Goal: Check status: Check status

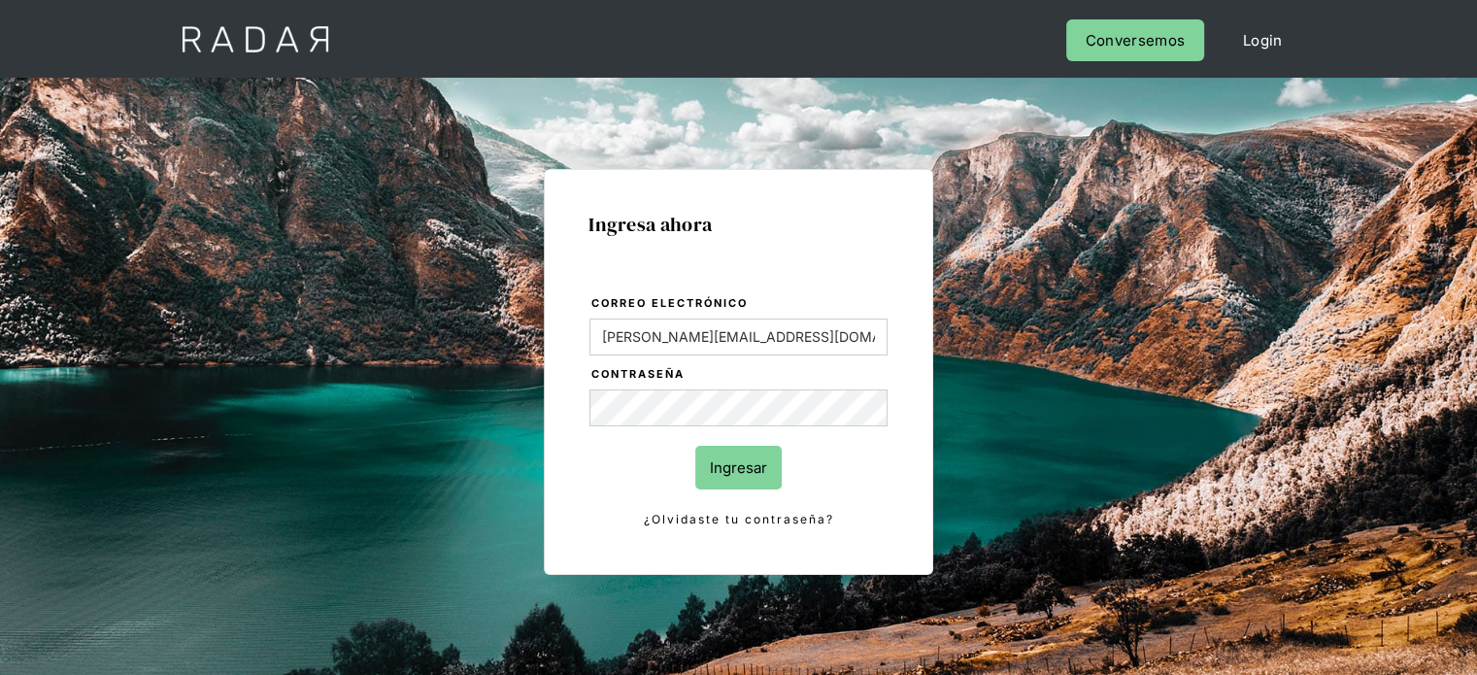
click at [713, 470] on input "Ingresar" at bounding box center [738, 468] width 86 height 44
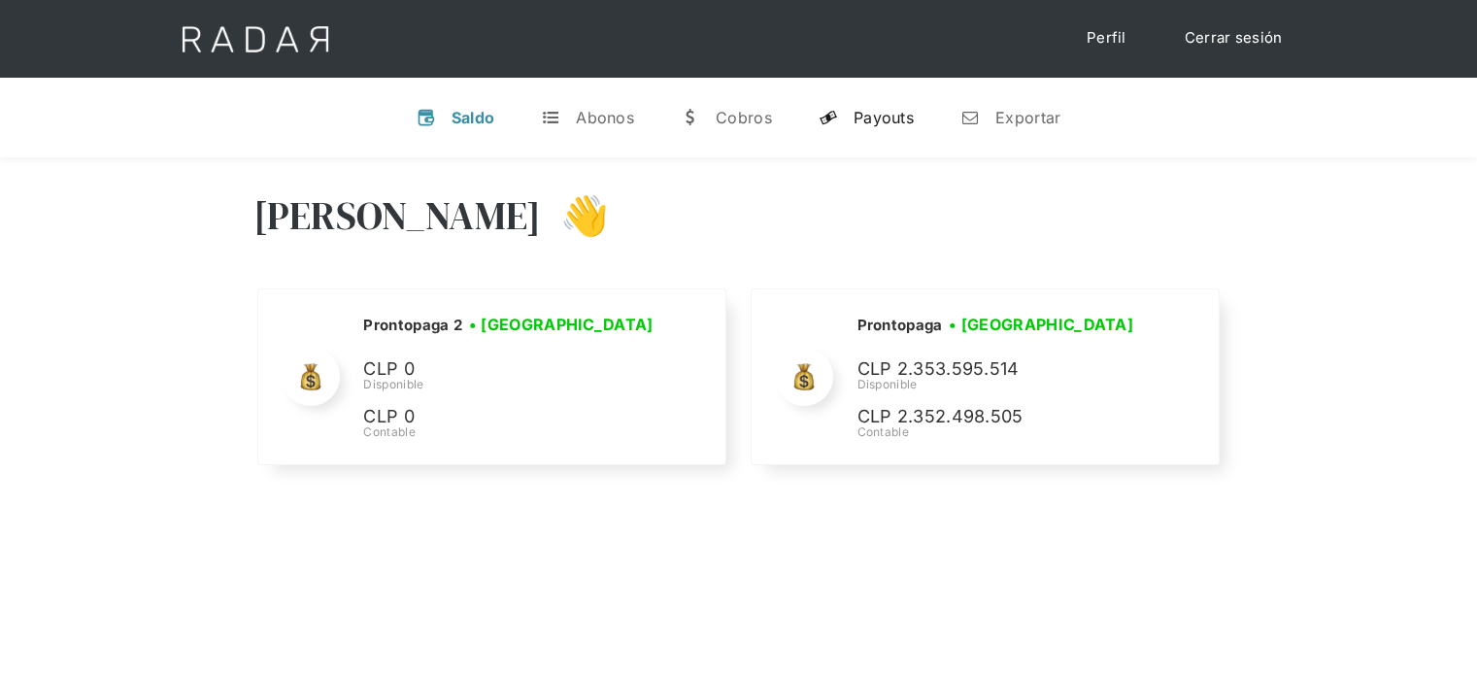
click at [878, 113] on div "Payouts" at bounding box center [884, 117] width 60 height 19
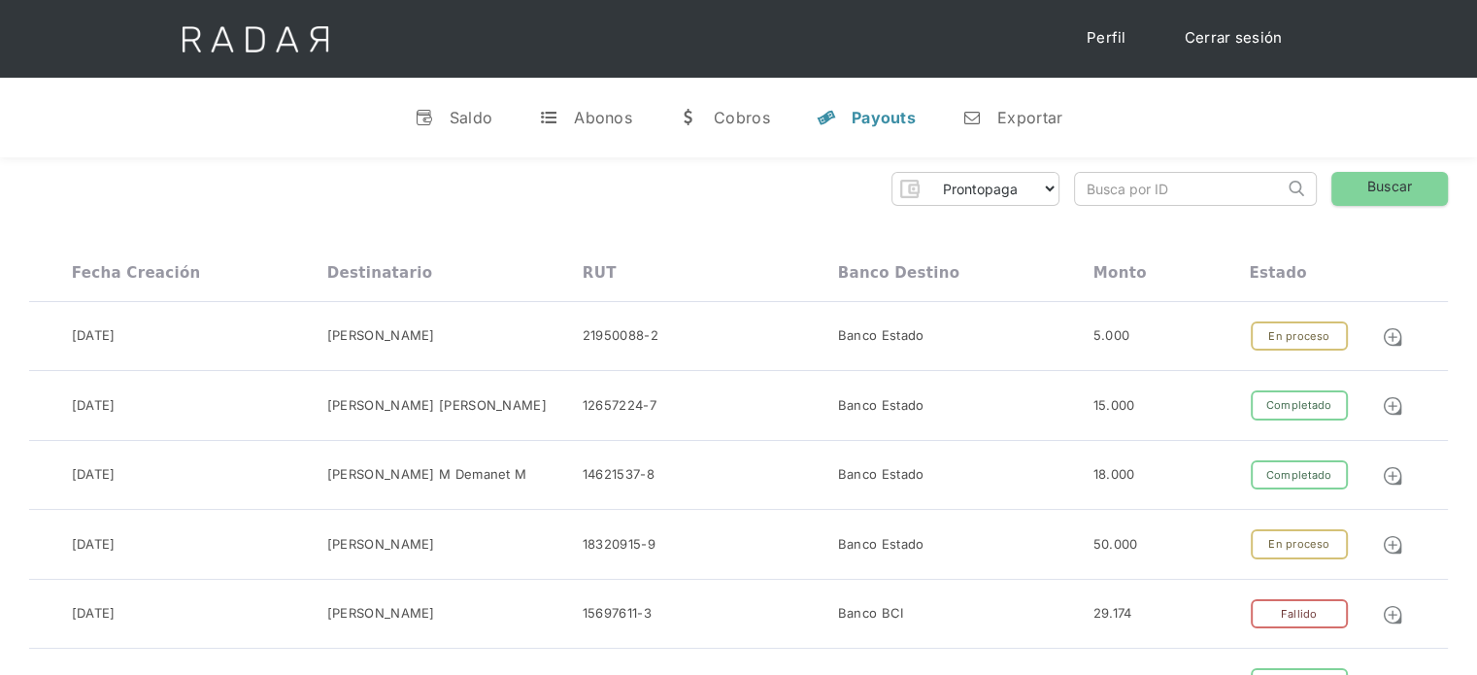
click at [1095, 190] on input "search" at bounding box center [1179, 189] width 209 height 32
paste input "21ea2e7f-61b8-4b90-aa94-63957a8d7005"
drag, startPoint x: 1131, startPoint y: 182, endPoint x: 1001, endPoint y: 209, distance: 132.9
click at [1091, 190] on input "21ea2e7f-61b8-4b90-aa94-63957a8d7005" at bounding box center [1179, 189] width 209 height 32
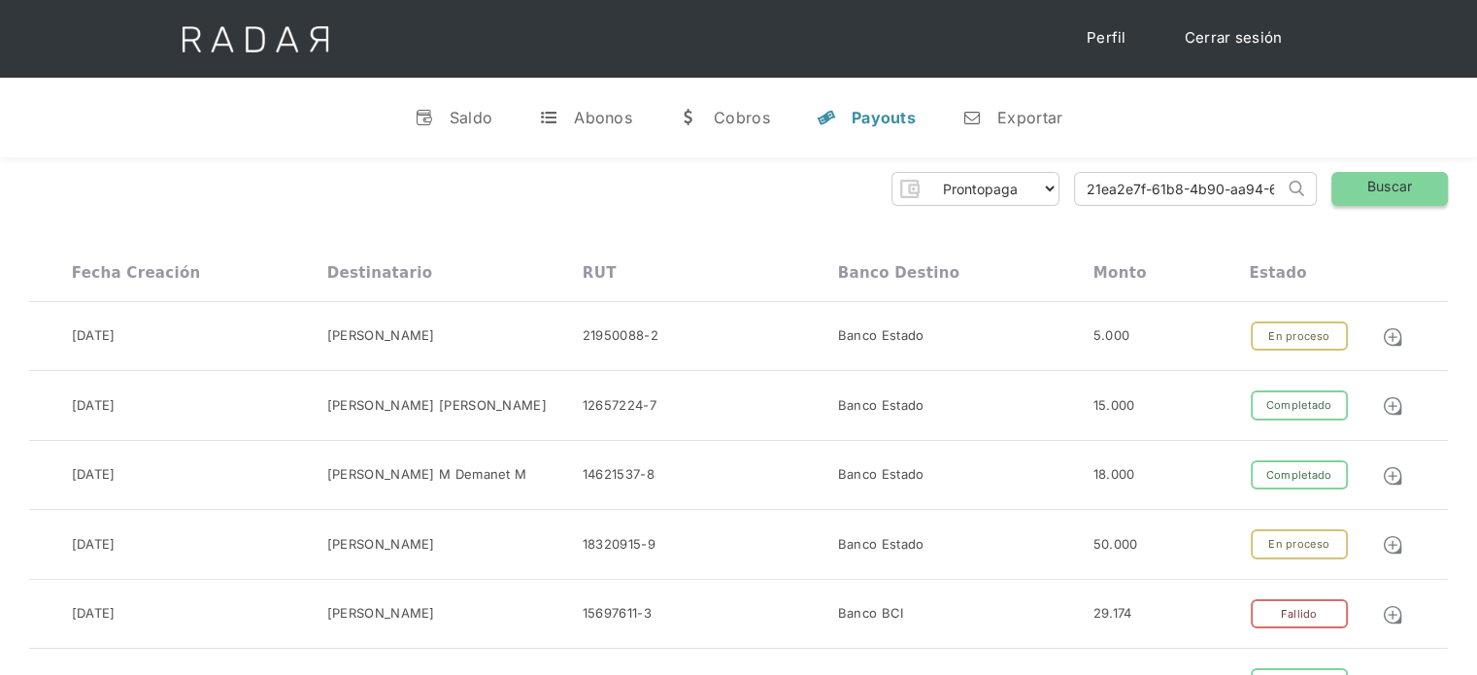
type input "21ea2e7f-61b8-4b90-aa94-63957a8d7005"
drag, startPoint x: 1348, startPoint y: 189, endPoint x: 1220, endPoint y: 139, distance: 137.8
click at [1348, 189] on link "Buscar" at bounding box center [1389, 189] width 117 height 34
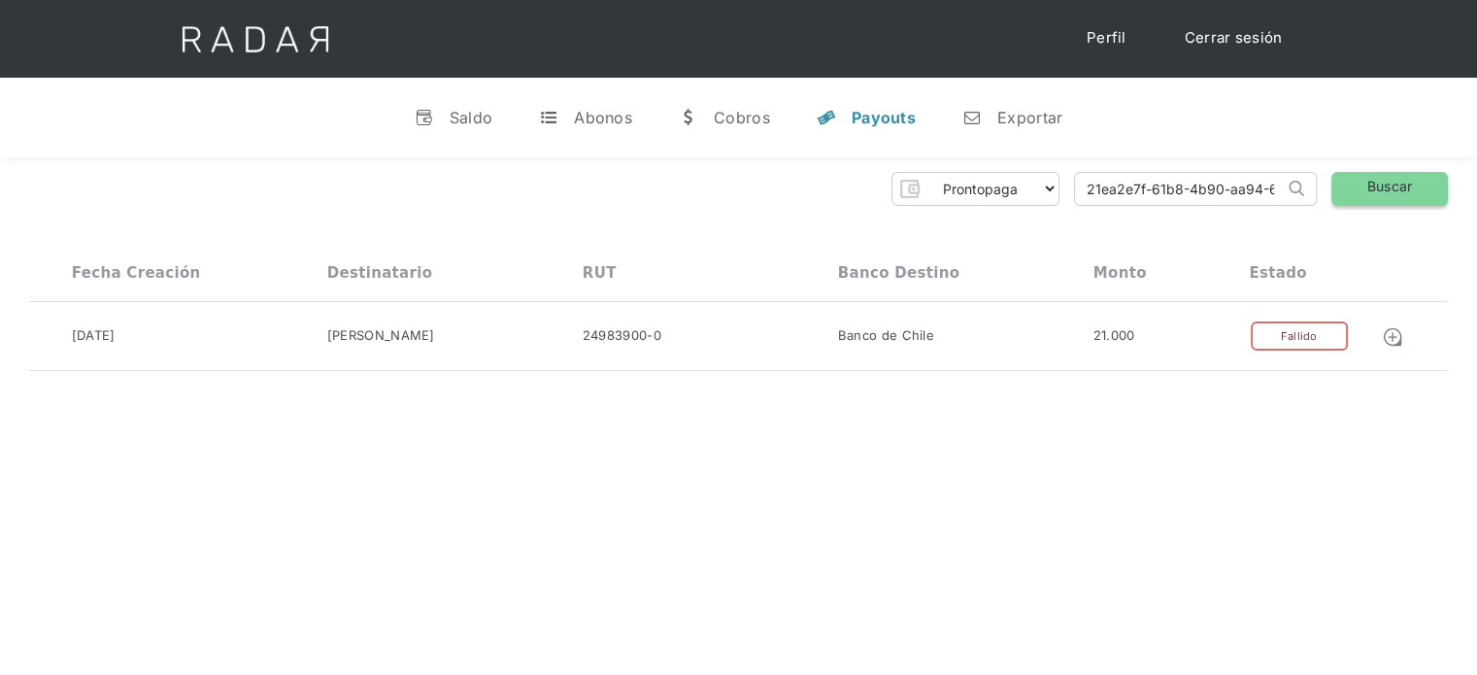
scroll to position [0, 90]
drag, startPoint x: 1080, startPoint y: 193, endPoint x: 1367, endPoint y: 197, distance: 287.5
click at [1367, 197] on div "Prontopaga Prontopaga 2 Thank you! Your submission has been received! Oops! Som…" at bounding box center [738, 189] width 1419 height 34
paste input "f3074fd1-abf3-4e16-96ee-c6c491a13488"
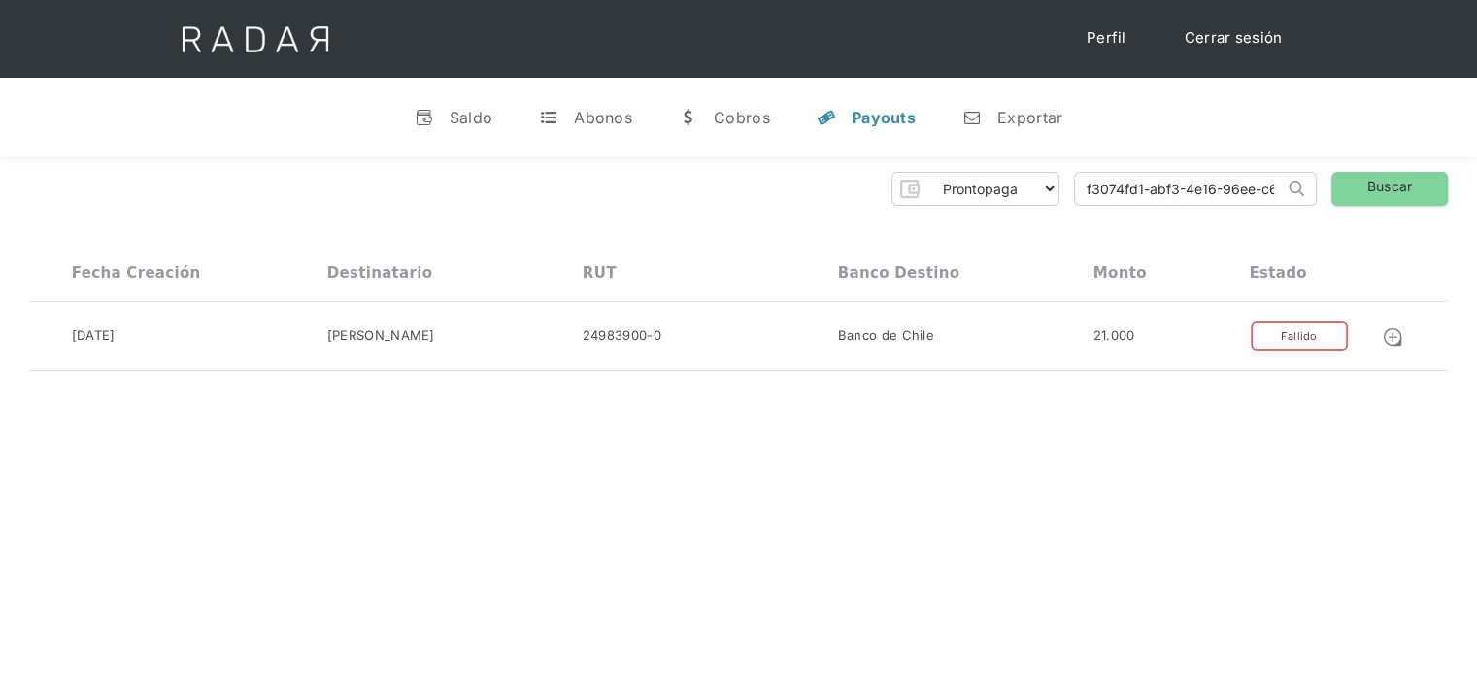
drag, startPoint x: 1221, startPoint y: 197, endPoint x: 1052, endPoint y: 207, distance: 169.3
click at [1052, 207] on div "Prontopaga Prontopaga 2 Thank you! Your submission has been received! Oops! Som…" at bounding box center [738, 271] width 1477 height 229
click at [1091, 189] on input "f3074fd1-abf3-4e16-96ee-c6c491a13488" at bounding box center [1179, 189] width 209 height 32
type input "f3074fd1-abf3-4e16-96ee-c6c491a13488"
click at [1375, 201] on link "Buscar" at bounding box center [1389, 189] width 117 height 34
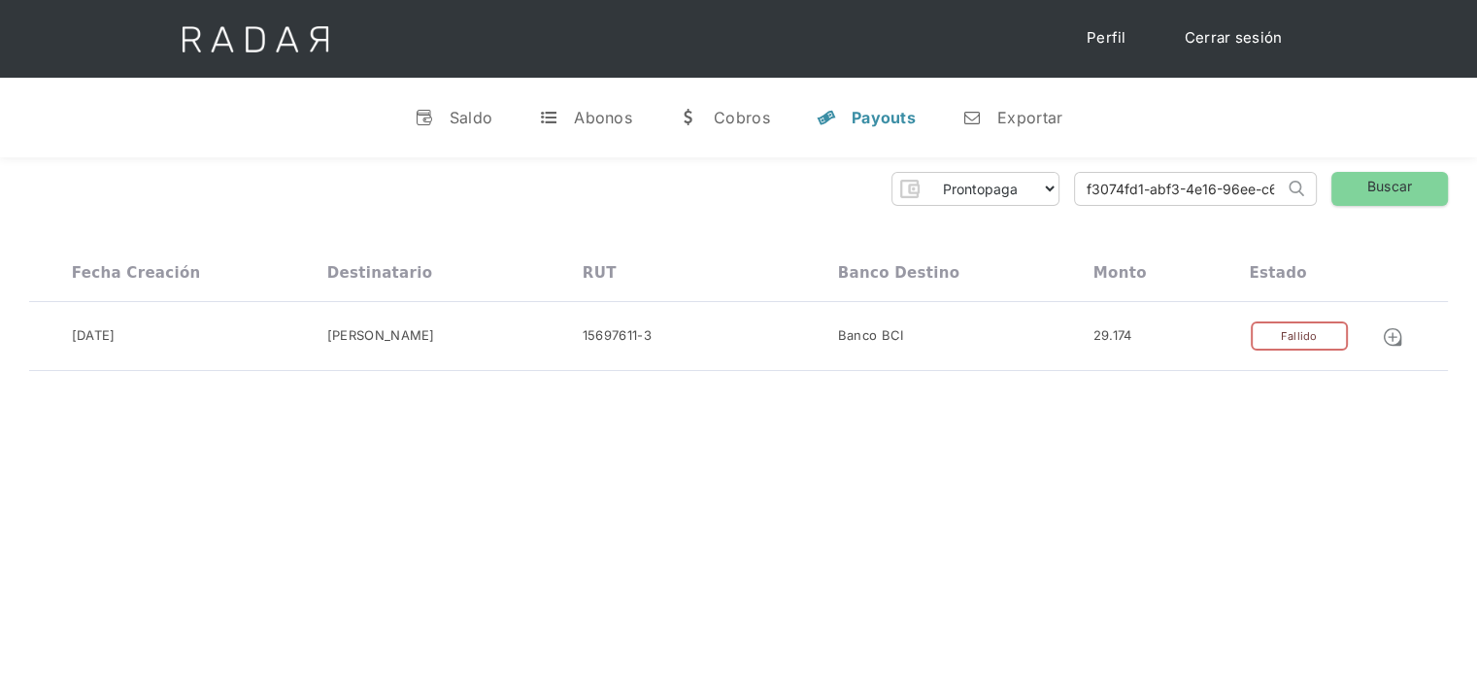
scroll to position [0, 79]
drag, startPoint x: 1084, startPoint y: 193, endPoint x: 1328, endPoint y: 203, distance: 244.0
click at [1328, 203] on div "Prontopaga Prontopaga 2 Thank you! Your submission has been received! Oops! Som…" at bounding box center [738, 189] width 1419 height 34
paste input "b44b40ae-4edc-4227-8a6e-2470096e6396"
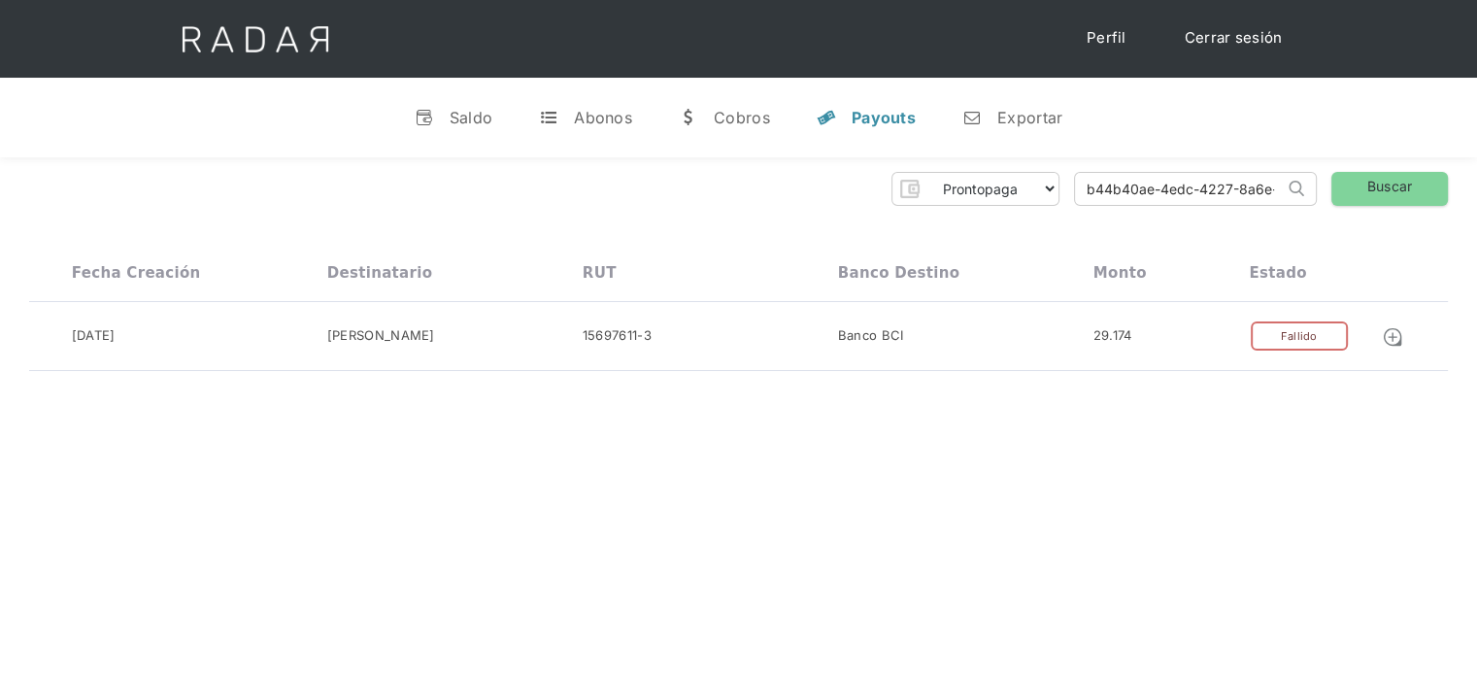
drag, startPoint x: 1143, startPoint y: 185, endPoint x: 1018, endPoint y: 207, distance: 127.3
click at [1018, 207] on div "Prontopaga Prontopaga 2 Thank you! Your submission has been received! Oops! Som…" at bounding box center [738, 271] width 1477 height 229
click at [1091, 189] on input "b44b40ae-4edc-4227-8a6e-2470096e6396" at bounding box center [1179, 189] width 209 height 32
type input "b44b40ae-4edc-4227-8a6e-2470096e6396"
click at [1359, 178] on link "Buscar" at bounding box center [1389, 189] width 117 height 34
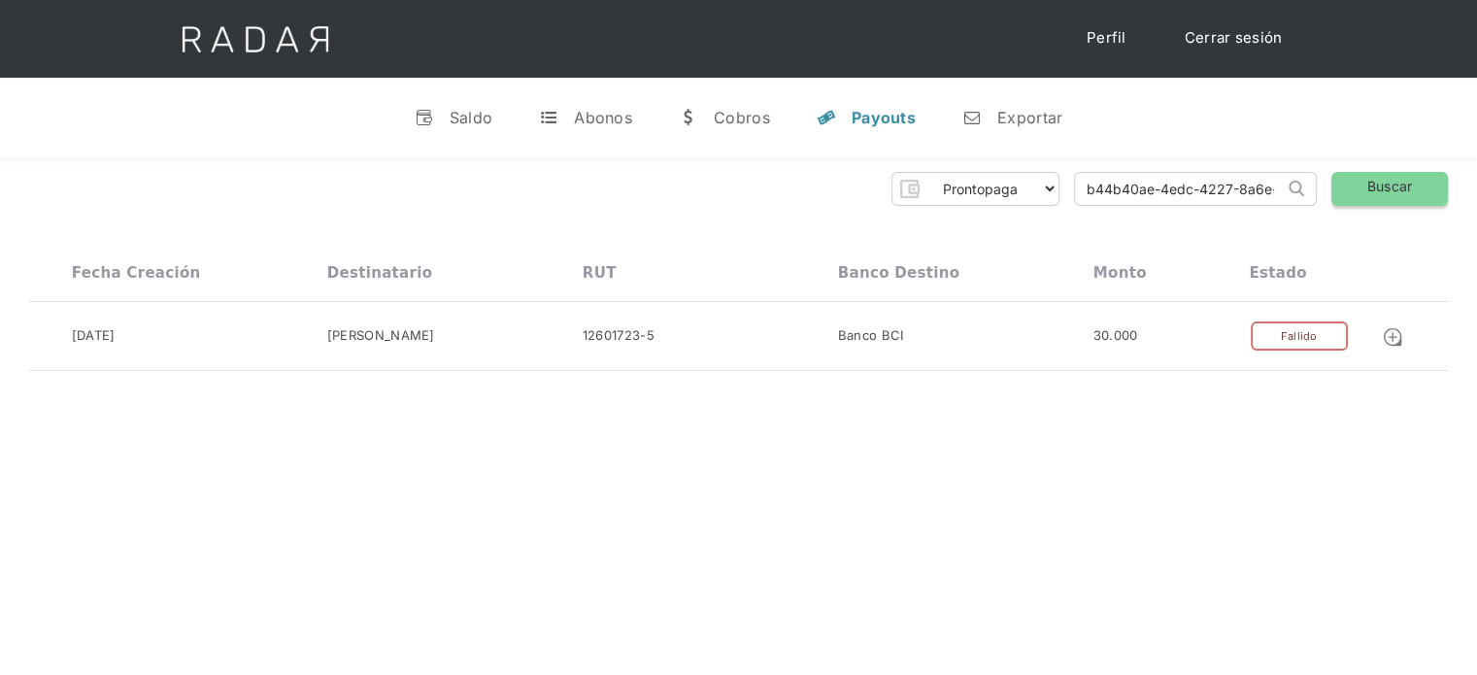
scroll to position [0, 102]
drag, startPoint x: 1076, startPoint y: 191, endPoint x: 1344, endPoint y: 184, distance: 268.2
click at [1344, 184] on div "Prontopaga Prontopaga 2 Thank you! Your submission has been received! Oops! Som…" at bounding box center [738, 189] width 1419 height 34
paste input "6face76d-80d4-4642-ad57-88abc8af8817"
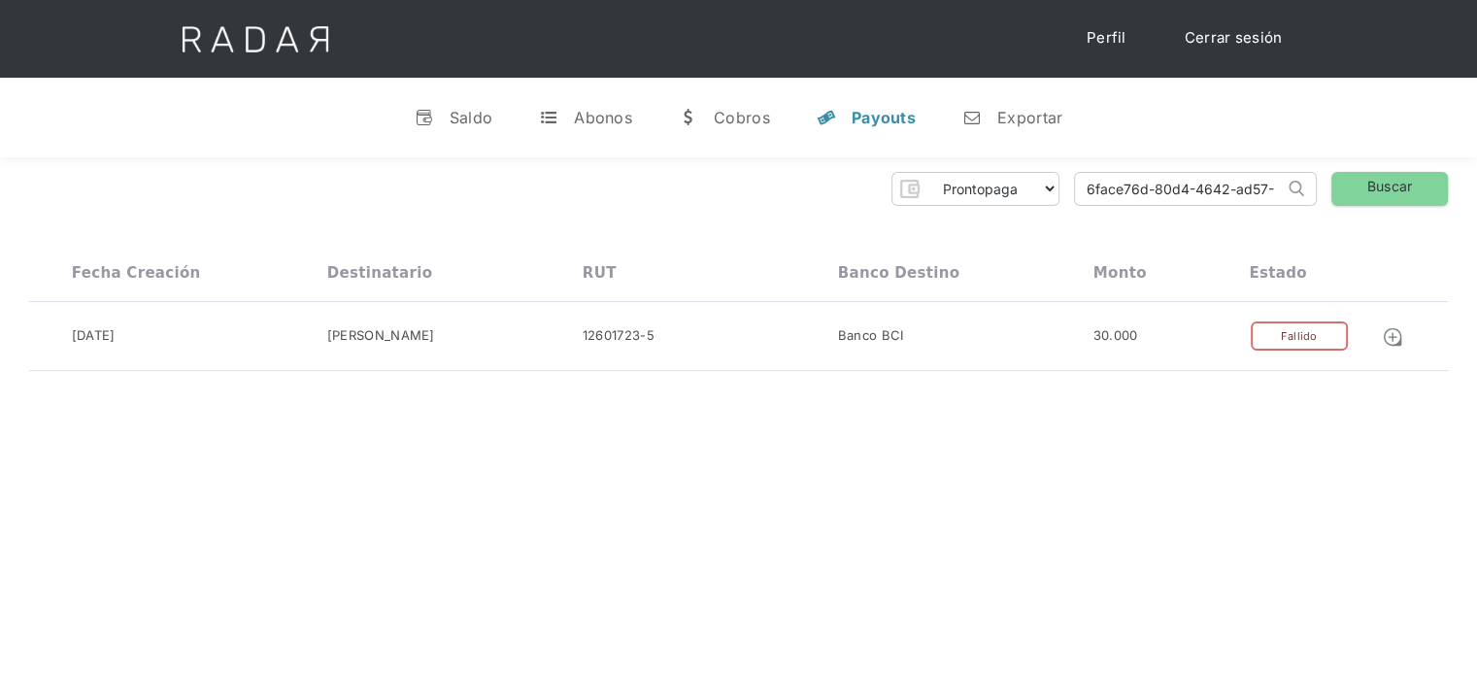
drag, startPoint x: 1205, startPoint y: 189, endPoint x: 1041, endPoint y: 209, distance: 165.3
click at [1041, 209] on div "Prontopaga Prontopaga 2 Thank you! Your submission has been received! Oops! Som…" at bounding box center [738, 271] width 1477 height 229
click at [1092, 189] on input "6face76d-80d4-4642-ad57-88abc8af8817" at bounding box center [1179, 189] width 209 height 32
type input "6face76d-80d4-4642-ad57-88abc8af8817"
click at [1374, 193] on link "Buscar" at bounding box center [1389, 189] width 117 height 34
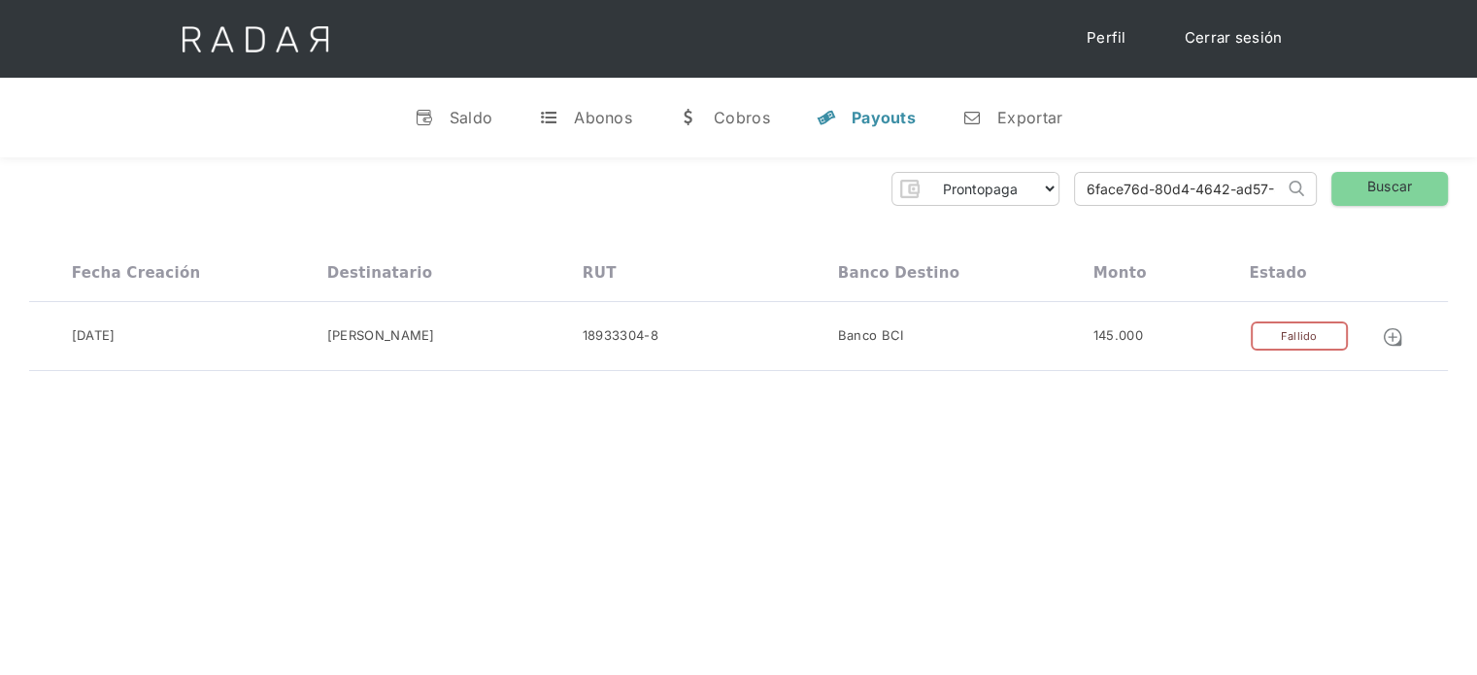
scroll to position [0, 89]
drag, startPoint x: 1082, startPoint y: 190, endPoint x: 1354, endPoint y: 216, distance: 273.1
click at [1354, 216] on div "Prontopaga Prontopaga 2 Thank you! Your submission has been received! Oops! Som…" at bounding box center [738, 271] width 1477 height 229
paste input "b88204a2-80eb-4bbb-9d84-f15bcbc7cf4b"
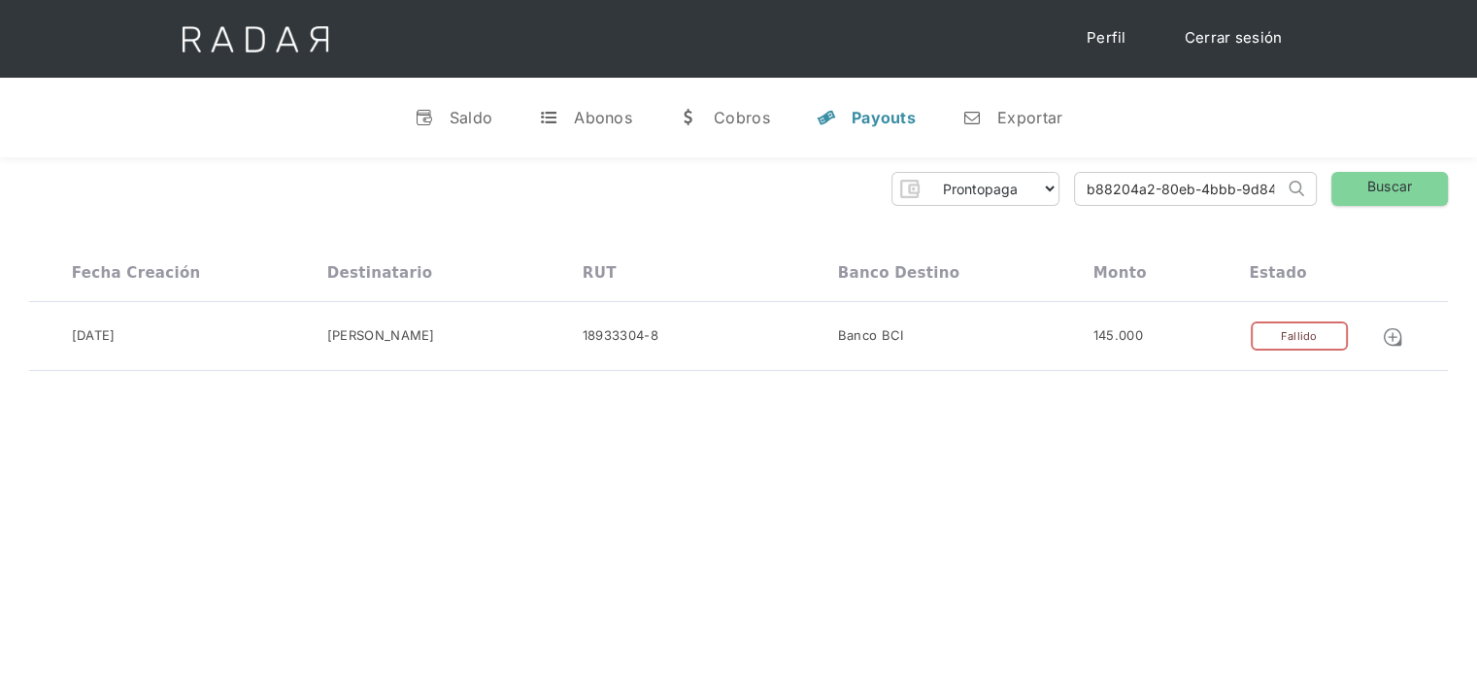
drag, startPoint x: 1219, startPoint y: 189, endPoint x: 1076, endPoint y: 184, distance: 142.9
click at [1076, 184] on input "b88204a2-80eb-4bbb-9d84-f15bcbc7cf4b" at bounding box center [1179, 189] width 209 height 32
click at [1092, 189] on input "b88204a2-80eb-4bbb-9d84-f15bcbc7cf4b" at bounding box center [1179, 189] width 209 height 32
type input "b88204a2-80eb-4bbb-9d84-f15bcbc7cf4b"
click at [1381, 186] on link "Buscar" at bounding box center [1389, 189] width 117 height 34
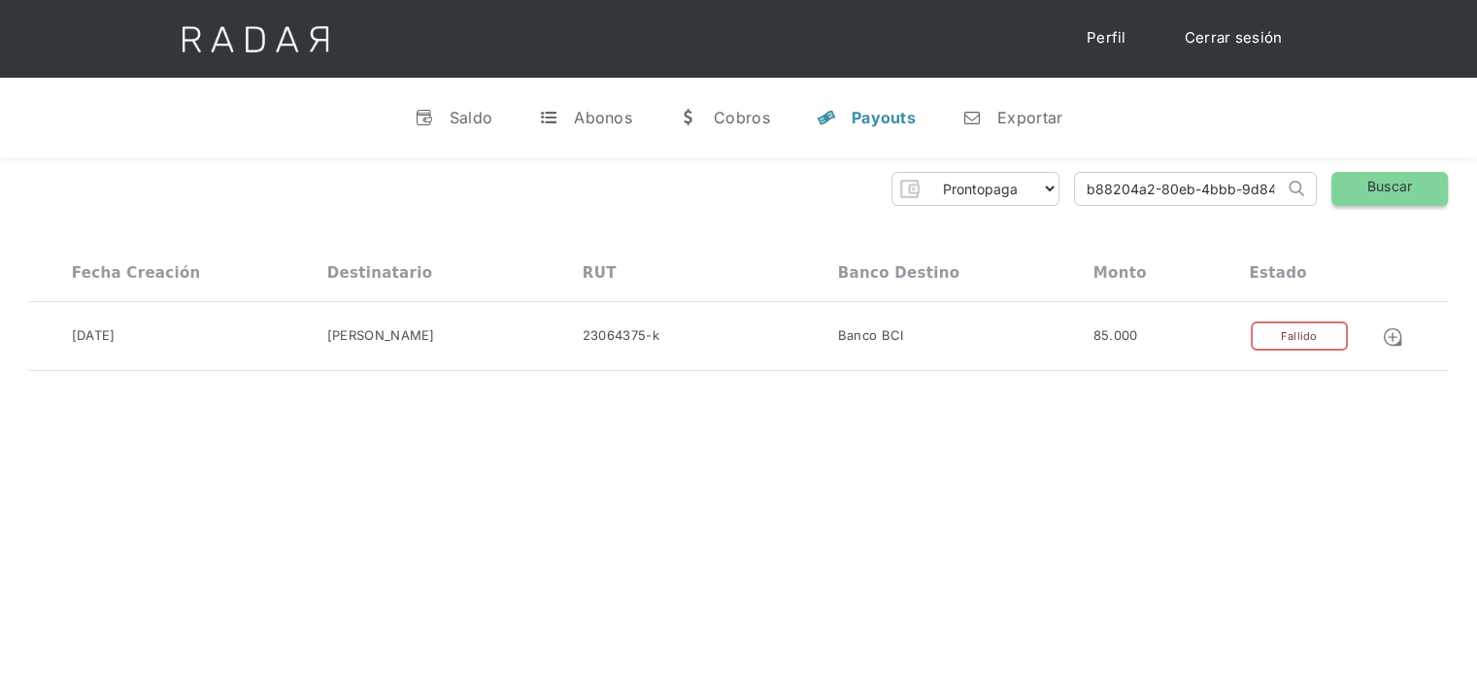
scroll to position [0, 92]
drag, startPoint x: 1081, startPoint y: 194, endPoint x: 1414, endPoint y: 201, distance: 333.2
click at [1414, 201] on div "Prontopaga Prontopaga 2 Thank you! Your submission has been received! Oops! Som…" at bounding box center [738, 189] width 1419 height 34
paste input "5afa1dd5-b7b2-4acf-8652-153763040354"
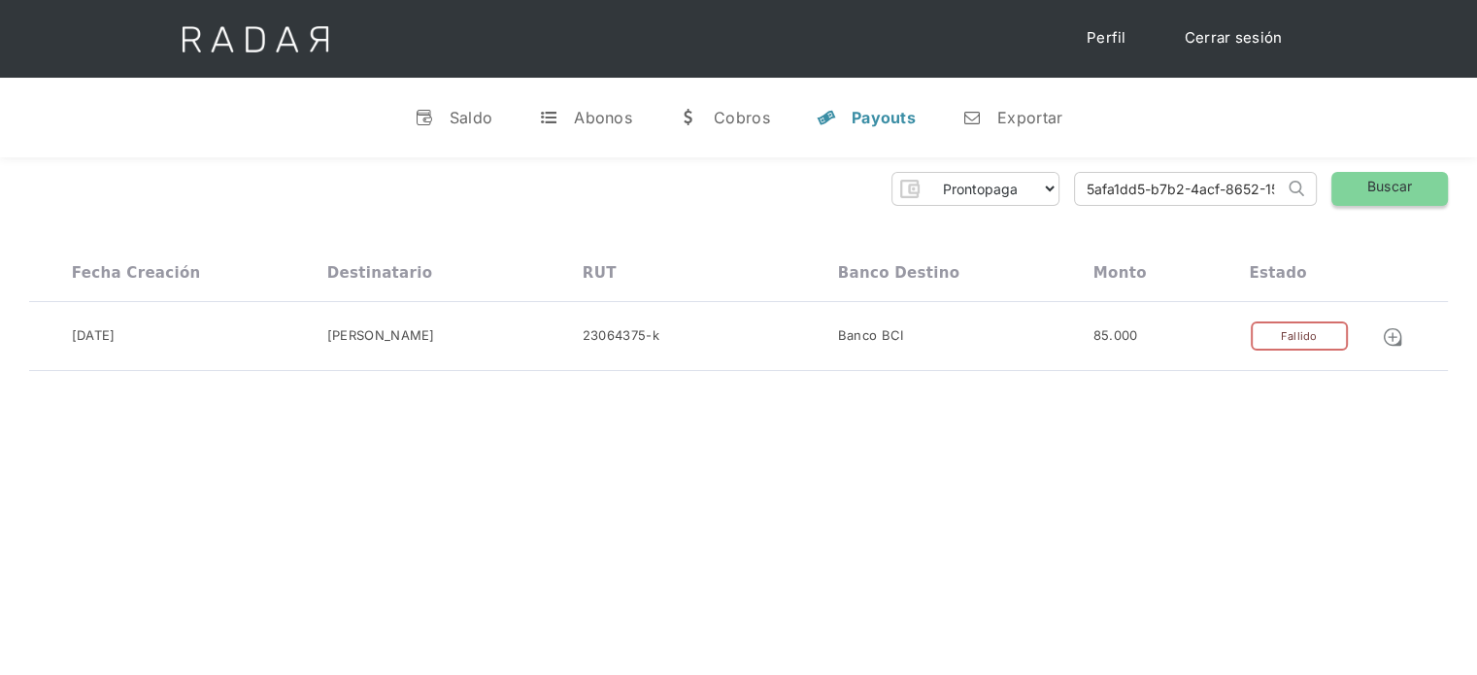
scroll to position [0, 91]
click at [1414, 201] on link "Buscar" at bounding box center [1389, 189] width 117 height 34
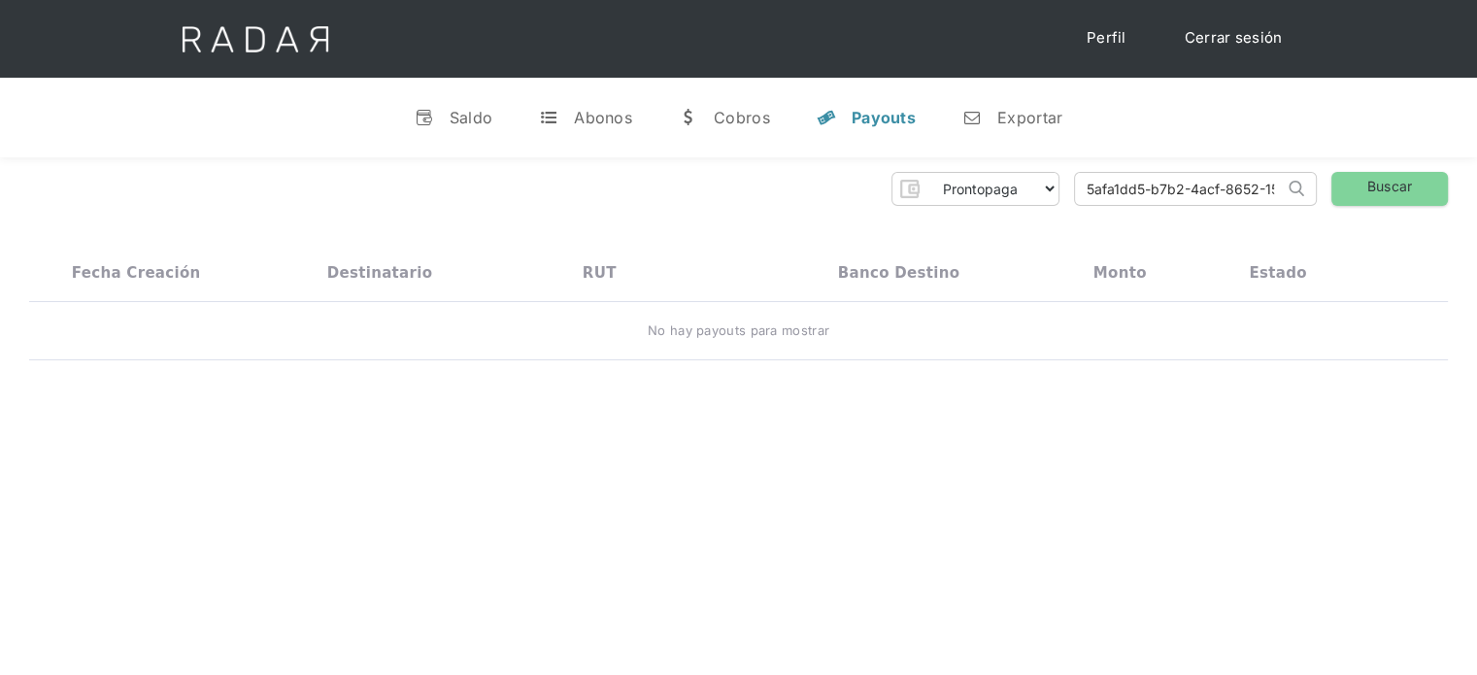
click at [1095, 188] on input "5afa1dd5-b7b2-4acf-8652-153763040354" at bounding box center [1179, 189] width 209 height 32
click at [1092, 194] on input "5afa1dd5-b7b2-4acf-8652-153763040354" at bounding box center [1179, 189] width 209 height 32
type input "5afa1dd5-b7b2-4acf-8652-153763040354"
click at [1356, 194] on link "Buscar" at bounding box center [1389, 189] width 117 height 34
click at [1084, 200] on input "5afa1dd5-b7b2-4acf-8652-153763040354" at bounding box center [1179, 189] width 209 height 32
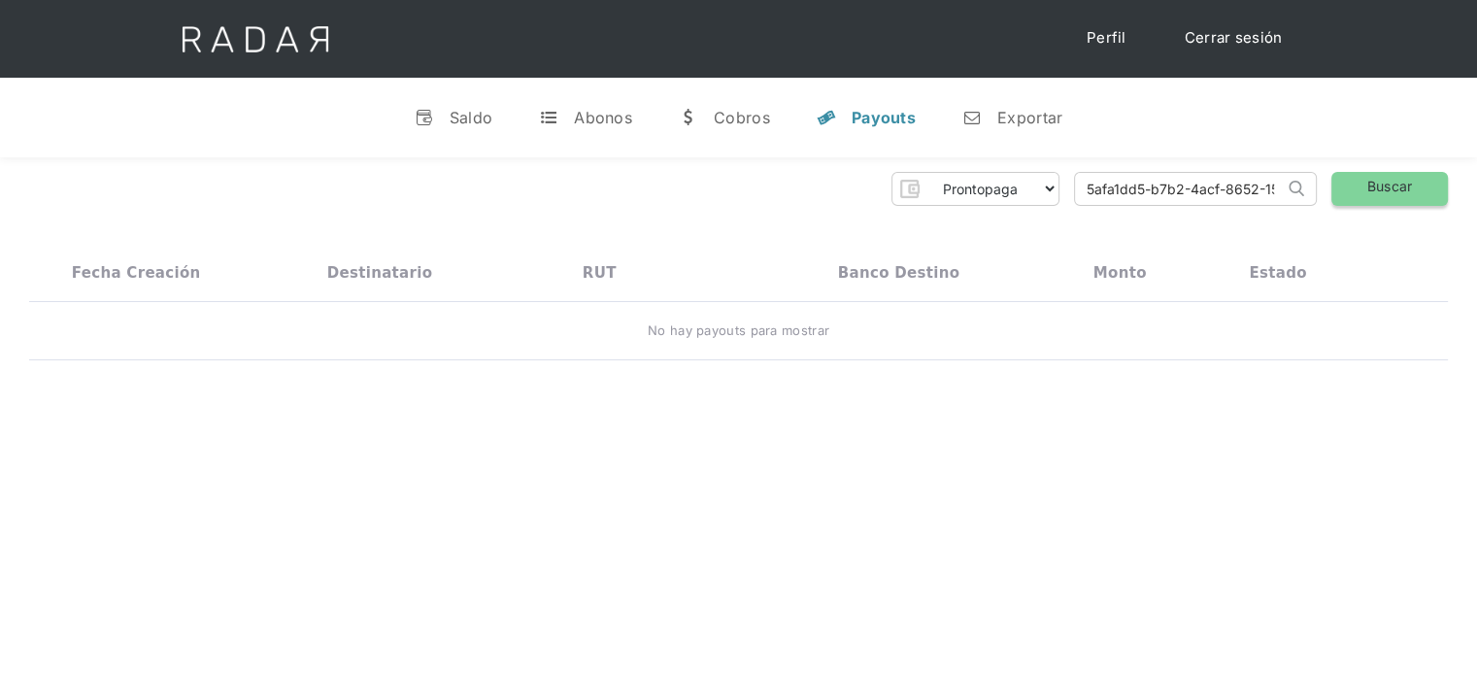
scroll to position [0, 87]
drag, startPoint x: 1086, startPoint y: 189, endPoint x: 1426, endPoint y: 178, distance: 340.1
click at [1426, 178] on div "Prontopaga Prontopaga 2 Thank you! Your submission has been received! Oops! Som…" at bounding box center [738, 189] width 1419 height 34
paste input "5afa1dd5-b7b2-4acf-8652-153763040354"
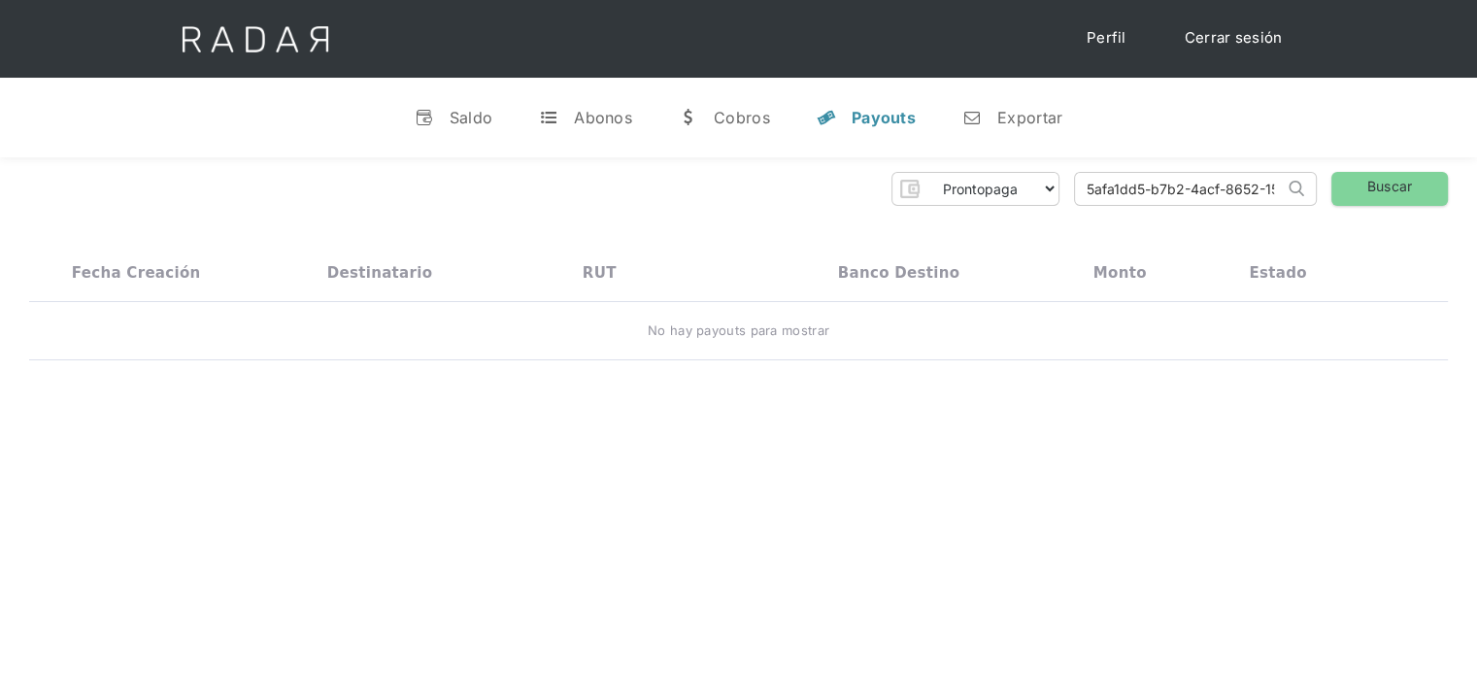
drag, startPoint x: 1123, startPoint y: 195, endPoint x: 1019, endPoint y: 194, distance: 103.9
click at [1019, 194] on div "Prontopaga Prontopaga 2 Thank you! Your submission has been received! Oops! Som…" at bounding box center [738, 189] width 1419 height 34
click at [1090, 184] on input "5afa1dd5-b7b2-4acf-8652-153763040354" at bounding box center [1179, 189] width 209 height 32
click at [1094, 182] on input "5afa1dd5-b7b2-4acf-8652-153763040354" at bounding box center [1179, 189] width 209 height 32
type input "5afa1dd5-b7b2-4acf-8652-153763040354"
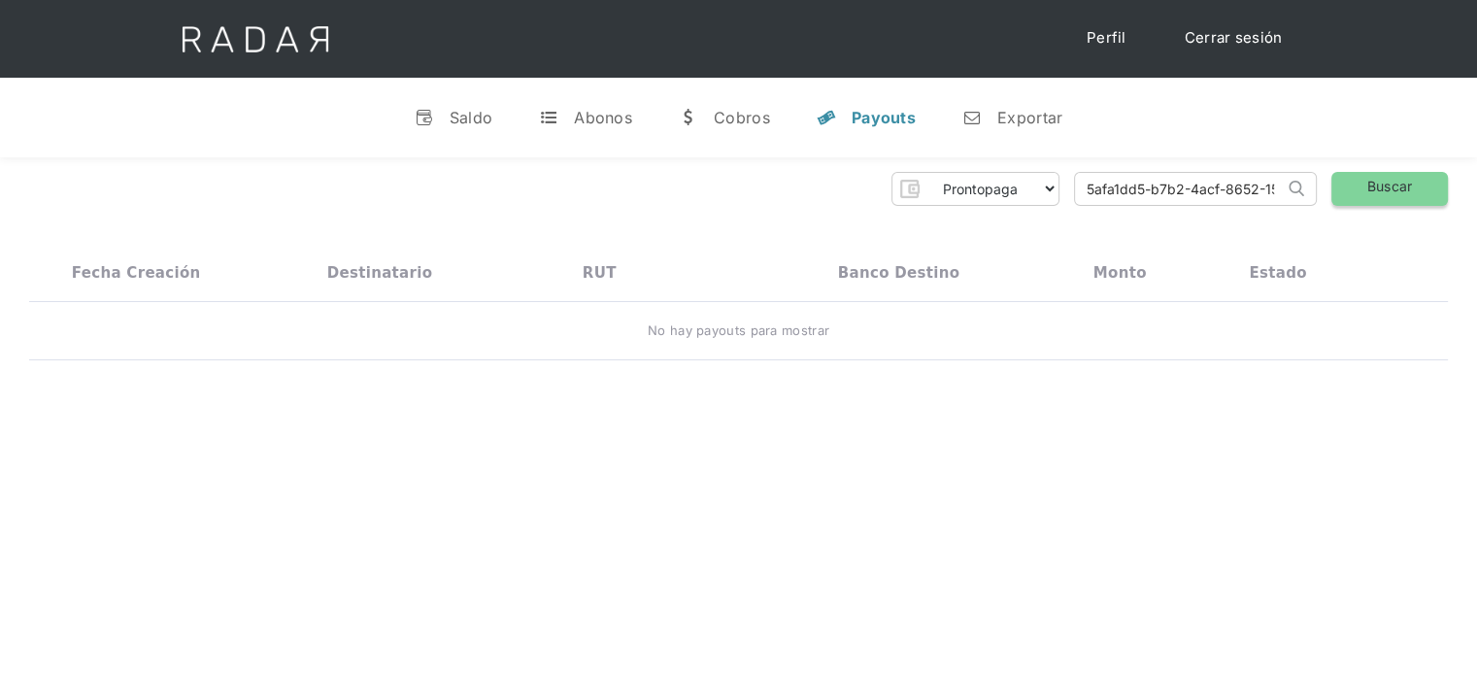
click at [1382, 186] on link "Buscar" at bounding box center [1389, 189] width 117 height 34
drag, startPoint x: 1088, startPoint y: 193, endPoint x: 1338, endPoint y: 222, distance: 252.3
click at [1338, 222] on div "Prontopaga Prontopaga 2 Thank you! Your submission has been received! Oops! Som…" at bounding box center [738, 266] width 1477 height 219
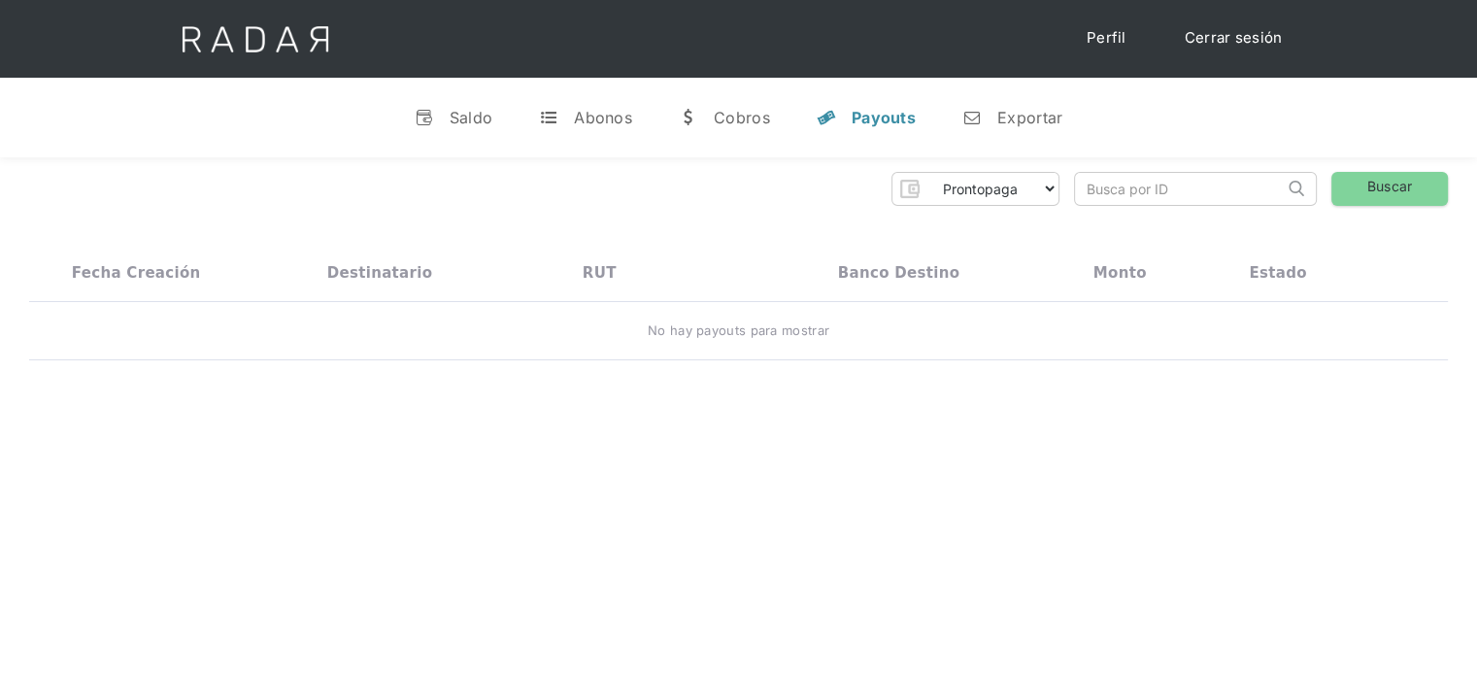
paste input "c62c864d-8feb-4e4f-a1bc-bf0fa85703f8"
drag, startPoint x: 1133, startPoint y: 182, endPoint x: 1031, endPoint y: 194, distance: 102.8
click at [1031, 194] on div "Prontopaga Prontopaga 2 Thank you! Your submission has been received! Oops! Som…" at bounding box center [738, 189] width 1419 height 34
click at [1090, 186] on input "c62c864d-8feb-4e4f-a1bc-bf0fa85703f8" at bounding box center [1179, 189] width 209 height 32
type input "c62c864d-8feb-4e4f-a1bc-bf0fa85703f8"
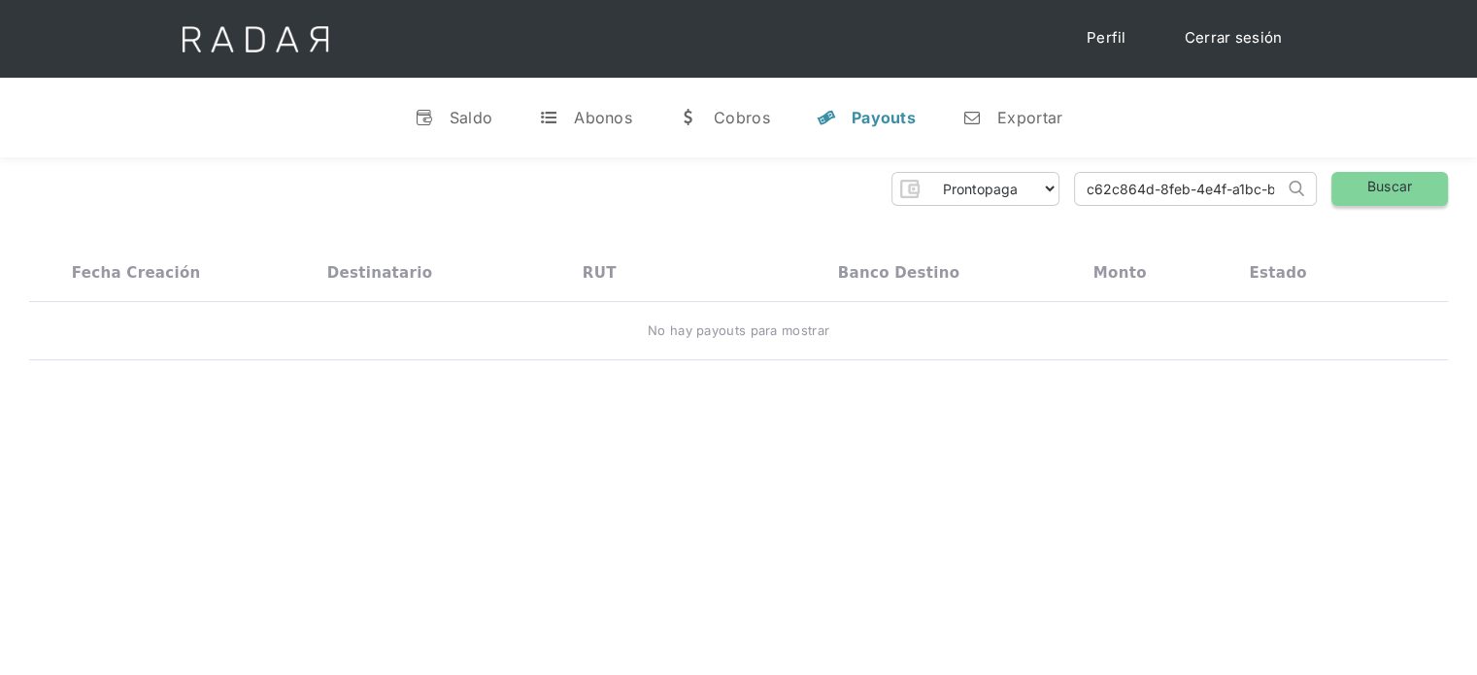
click at [1364, 202] on link "Buscar" at bounding box center [1389, 189] width 117 height 34
click at [1274, 29] on link "Cerrar sesión" at bounding box center [1233, 38] width 137 height 38
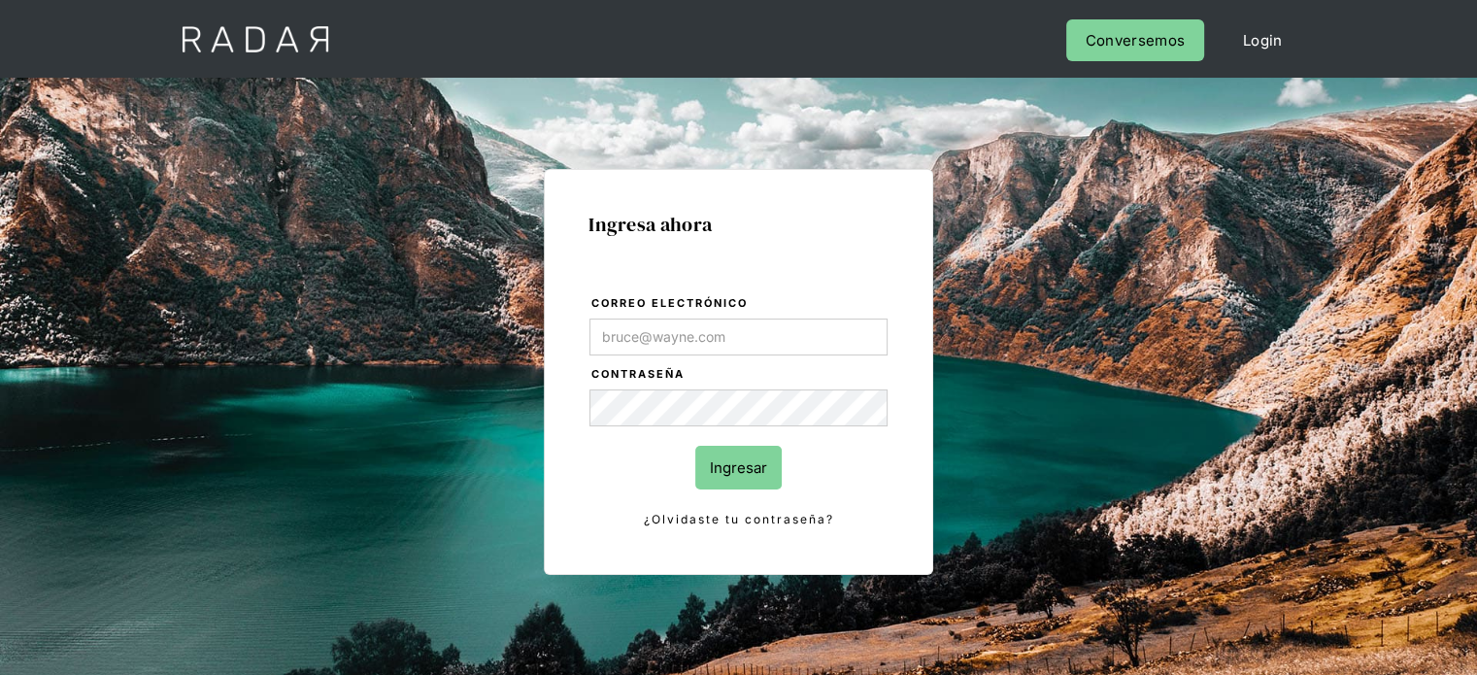
type input "jose.chacon@prontopaga.com"
